Goal: Transaction & Acquisition: Purchase product/service

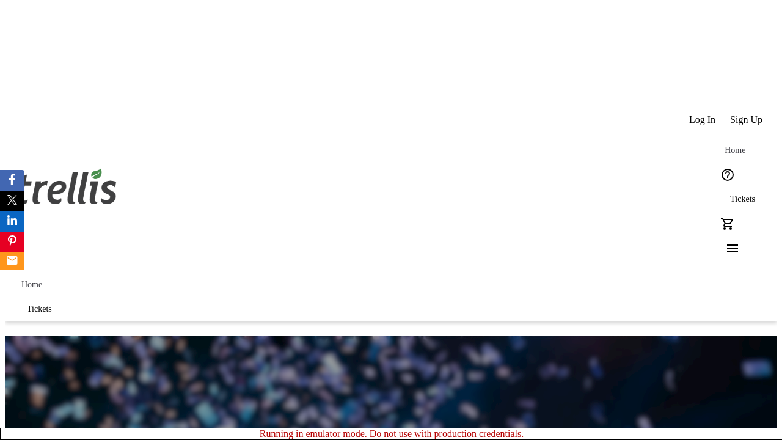
click at [747, 114] on span "Sign Up" at bounding box center [746, 119] width 32 height 11
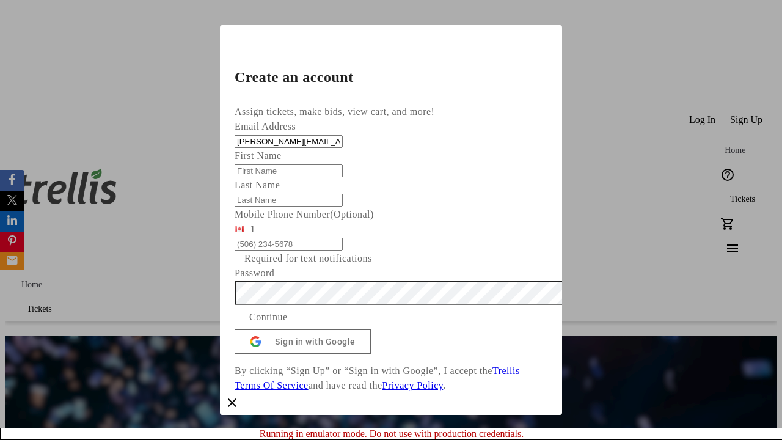
type input "[PERSON_NAME][EMAIL_ADDRESS][DOMAIN_NAME]"
type input "[PERSON_NAME]"
click at [288, 324] on span "Continue" at bounding box center [268, 317] width 38 height 15
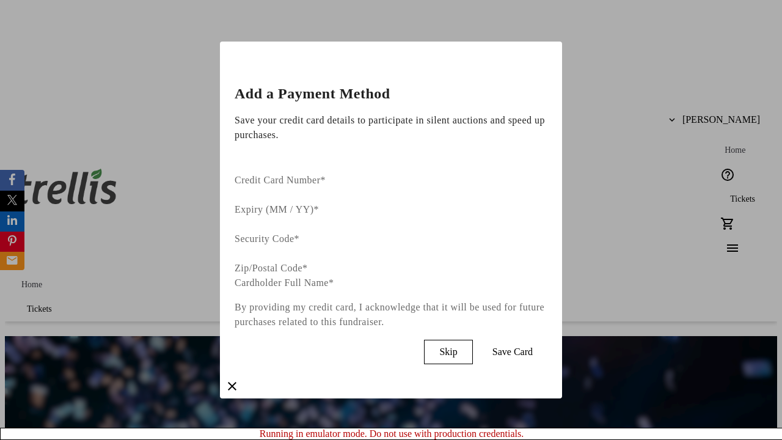
click at [457, 346] on span "Skip" at bounding box center [448, 351] width 18 height 11
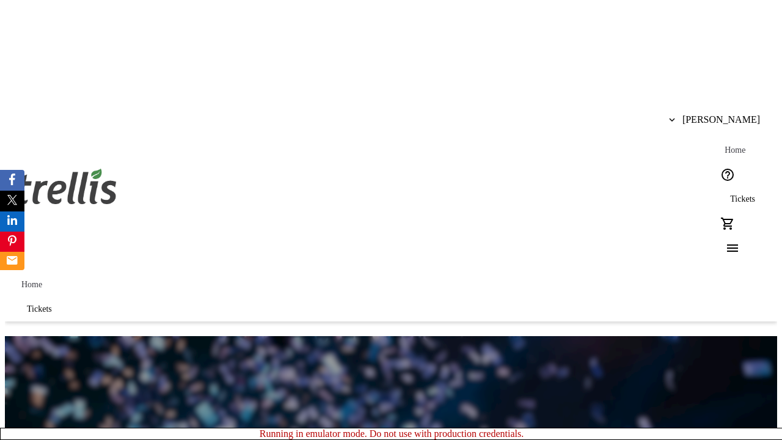
click at [730, 194] on span "Tickets" at bounding box center [742, 199] width 25 height 10
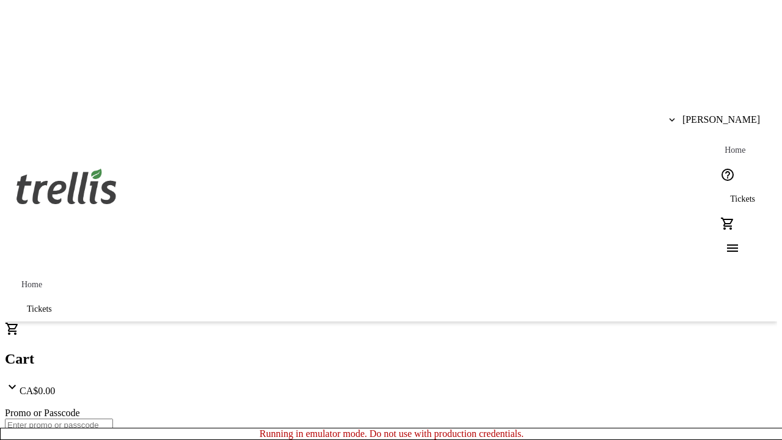
type input "1"
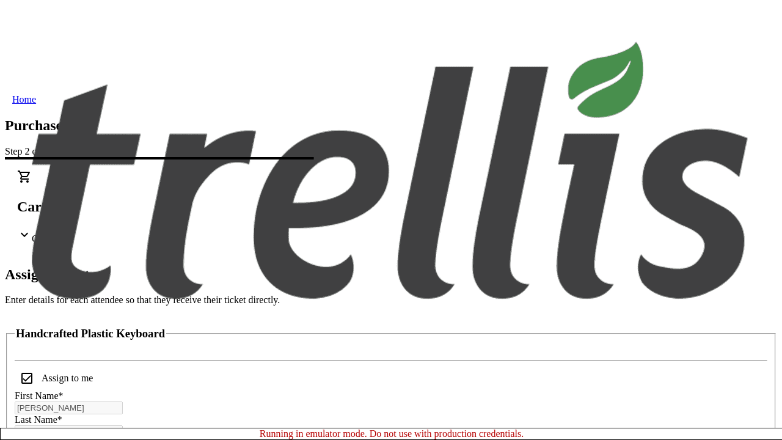
scroll to position [74, 0]
